Goal: Complete application form

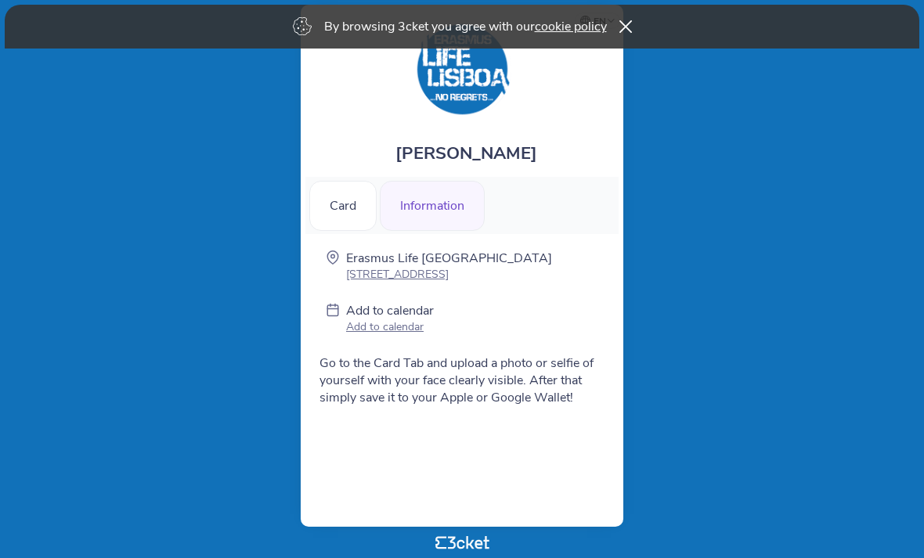
click at [351, 207] on div "Card" at bounding box center [342, 206] width 67 height 50
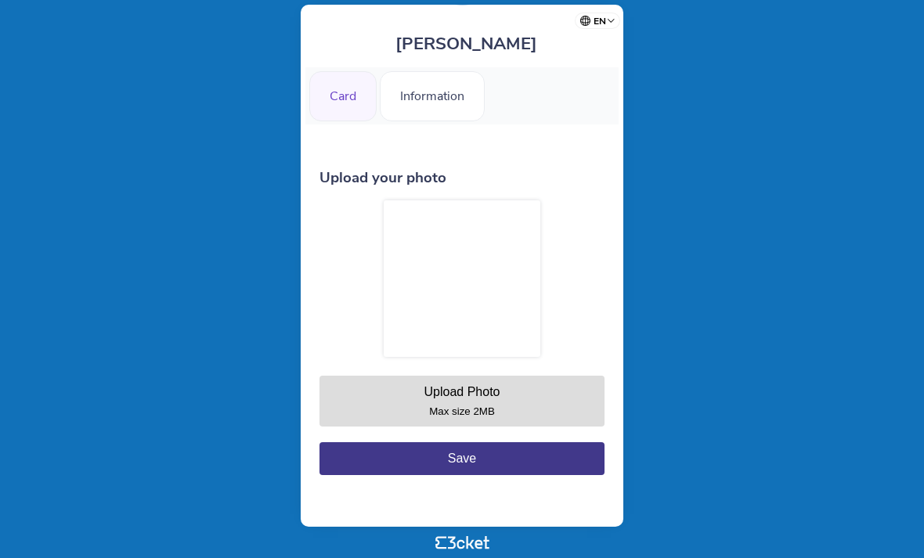
scroll to position [117, 0]
click at [511, 384] on button "Upload Photo Max size 2MB" at bounding box center [461, 401] width 285 height 51
click at [475, 287] on div at bounding box center [462, 278] width 157 height 157
click at [496, 264] on div at bounding box center [462, 278] width 157 height 157
click at [490, 264] on div at bounding box center [462, 278] width 157 height 157
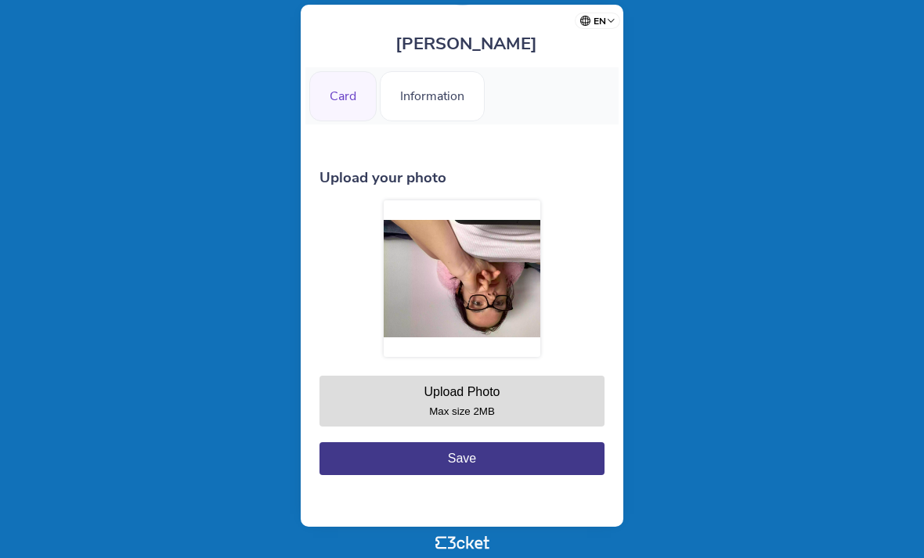
click at [491, 283] on div at bounding box center [462, 278] width 157 height 157
click at [501, 227] on div at bounding box center [462, 278] width 157 height 157
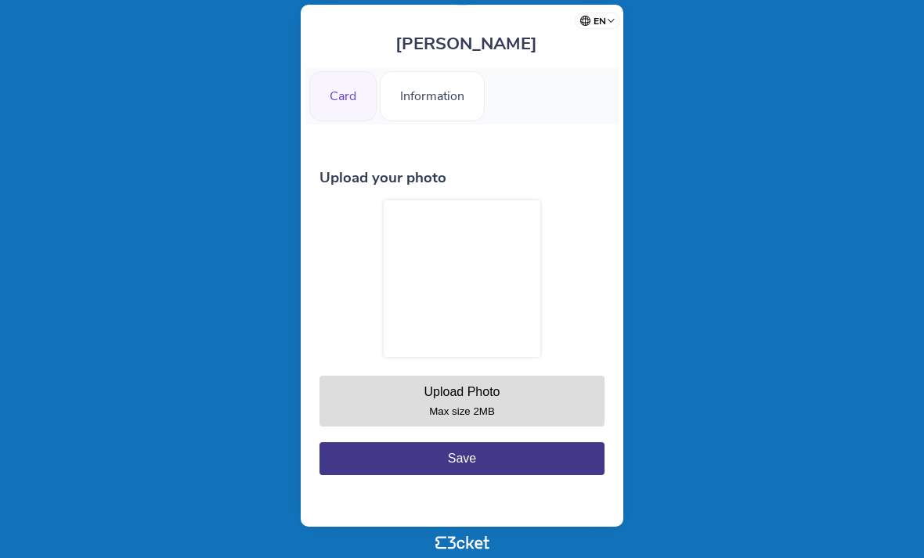
scroll to position [117, 0]
click at [501, 386] on button "Upload Photo Max size 2MB" at bounding box center [461, 401] width 285 height 51
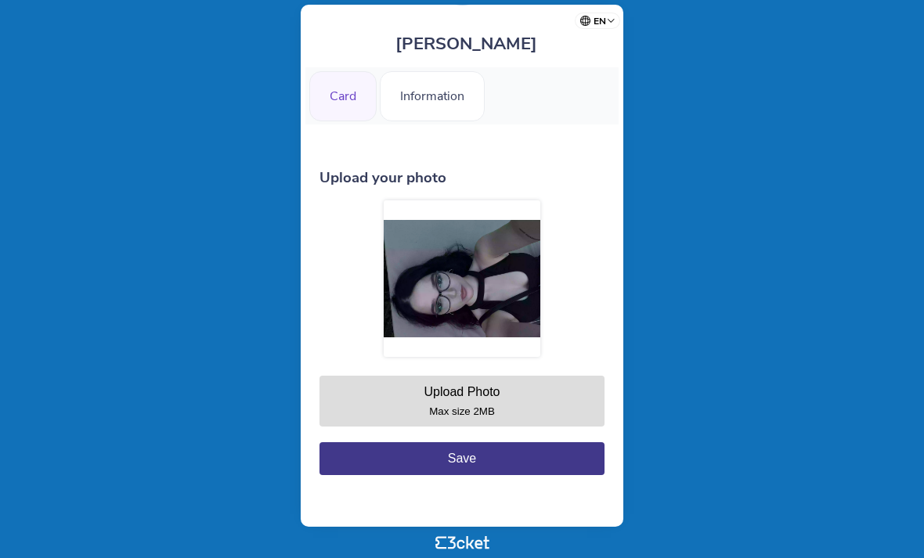
click at [548, 457] on button "Save" at bounding box center [461, 458] width 285 height 33
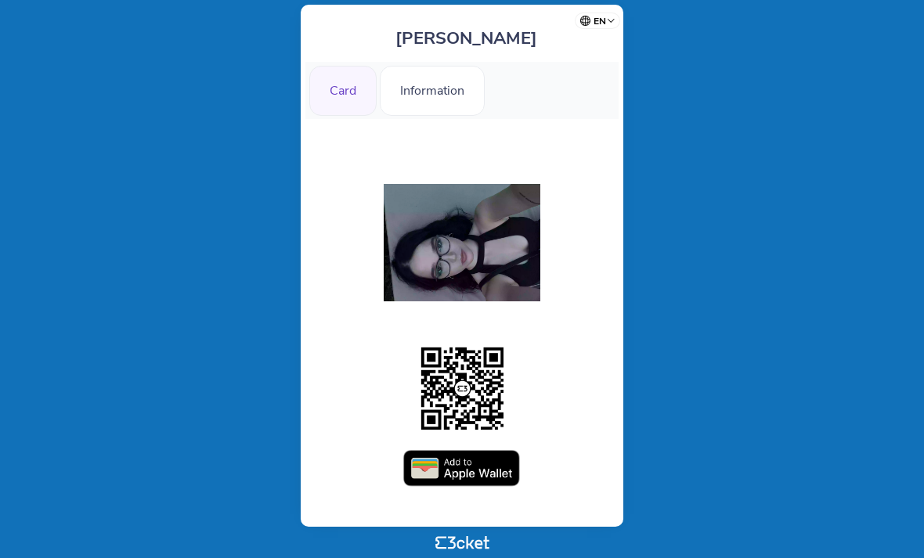
scroll to position [117, 0]
click at [485, 462] on img at bounding box center [461, 469] width 117 height 38
